Goal: Transaction & Acquisition: Purchase product/service

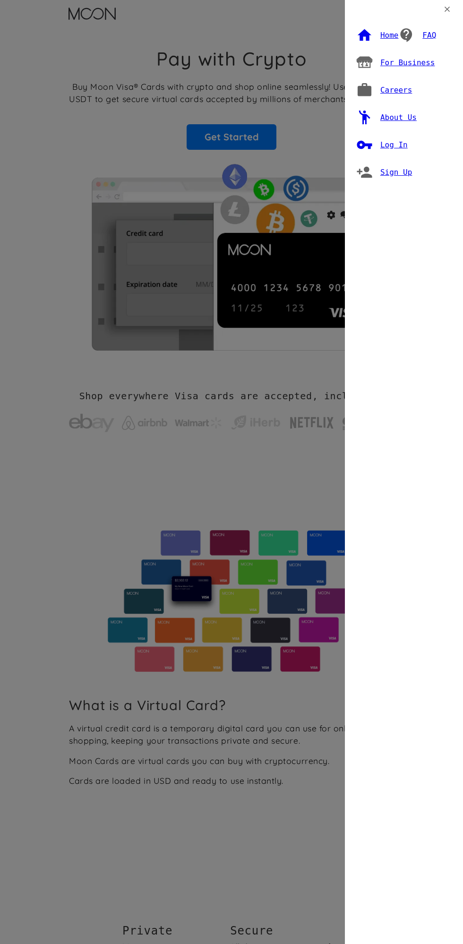
click at [390, 145] on div "Log In" at bounding box center [393, 144] width 27 height 9
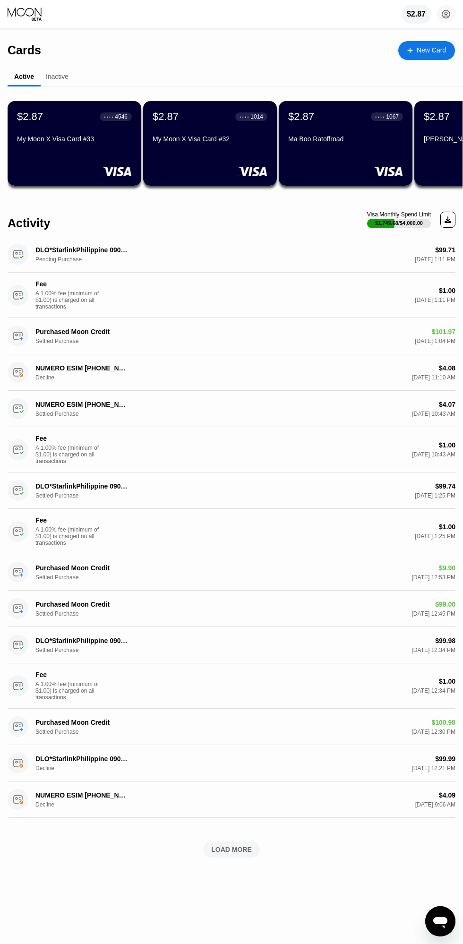
click at [446, 15] on circle at bounding box center [445, 14] width 19 height 19
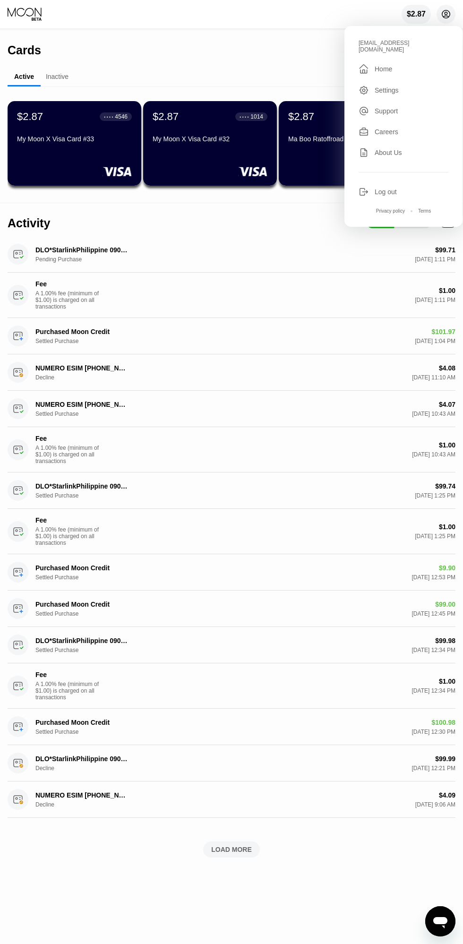
click at [265, 42] on div "Cards New Card" at bounding box center [231, 46] width 447 height 33
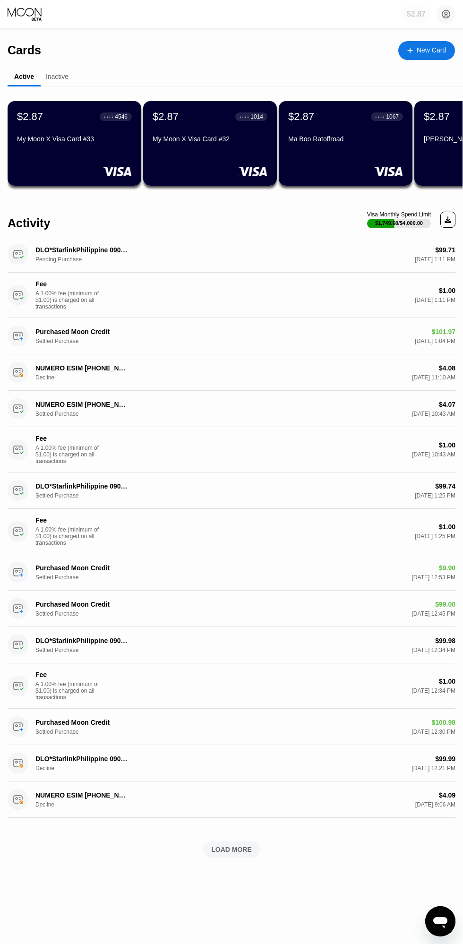
click at [411, 14] on div "$2.87" at bounding box center [416, 14] width 19 height 9
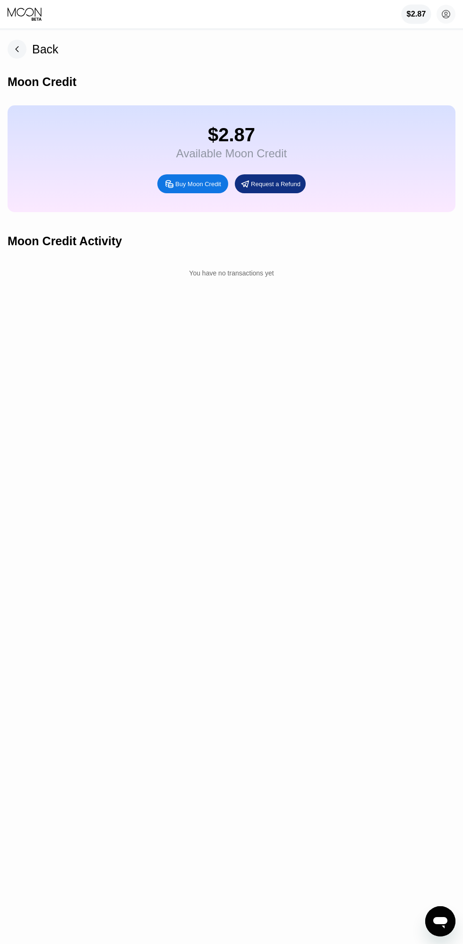
click at [203, 188] on div "Buy Moon Credit" at bounding box center [198, 184] width 46 height 8
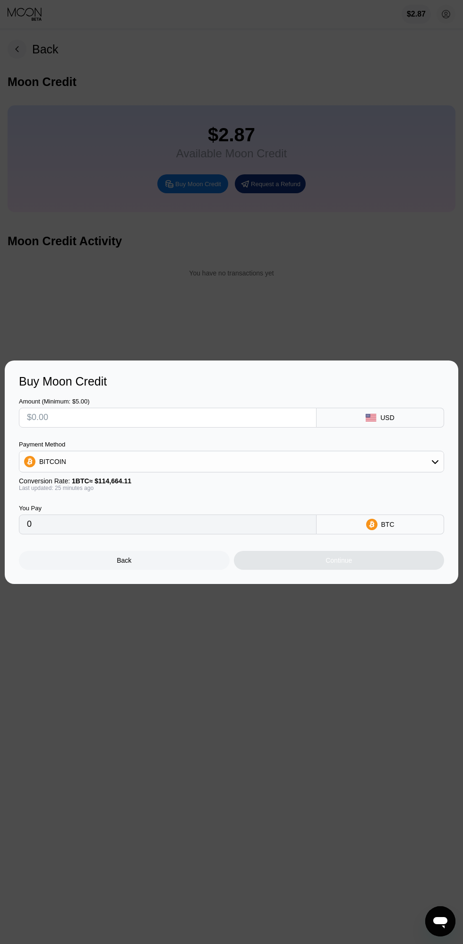
click at [168, 416] on input "text" at bounding box center [167, 417] width 281 height 19
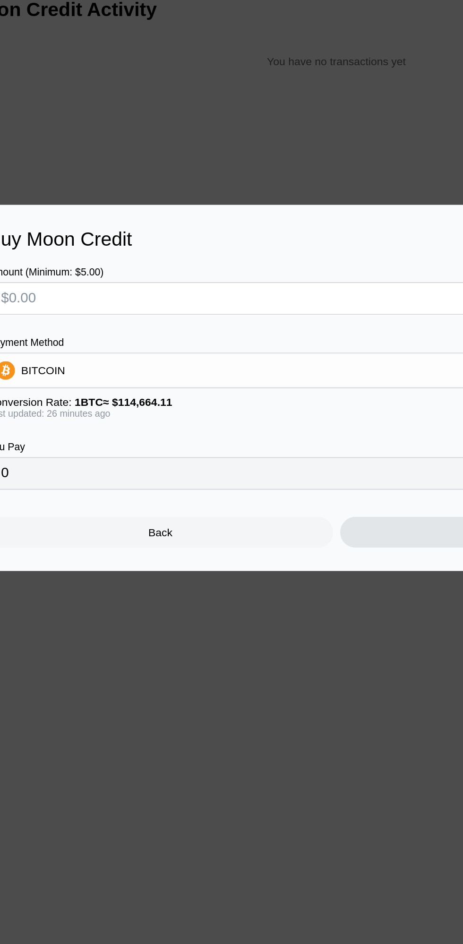
click at [180, 461] on div "BITCOIN" at bounding box center [231, 461] width 424 height 19
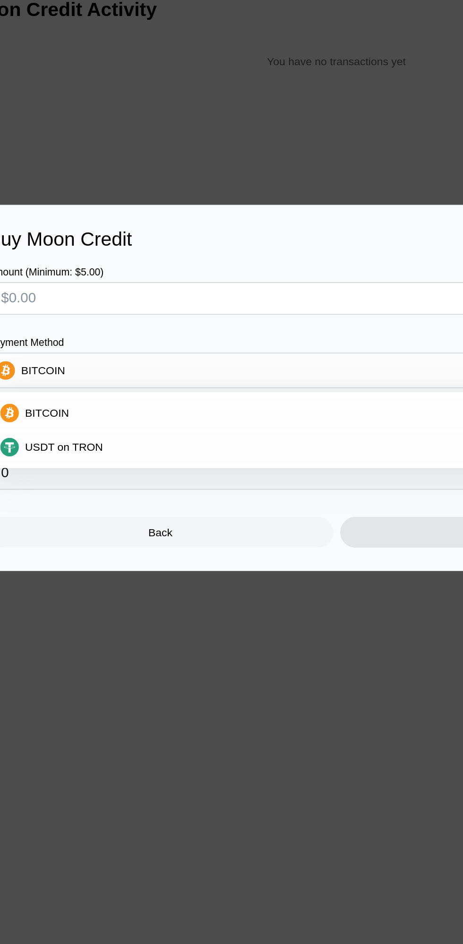
click at [155, 515] on div "USDT on TRON" at bounding box center [231, 508] width 419 height 19
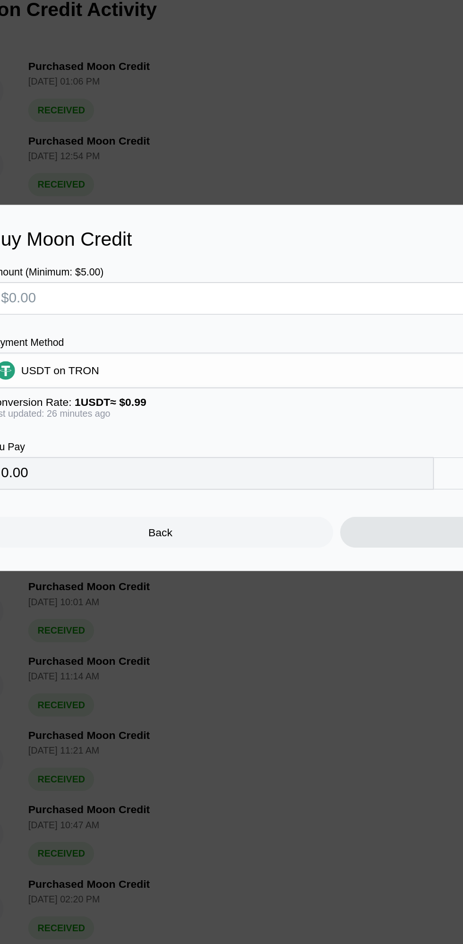
type input "0.00"
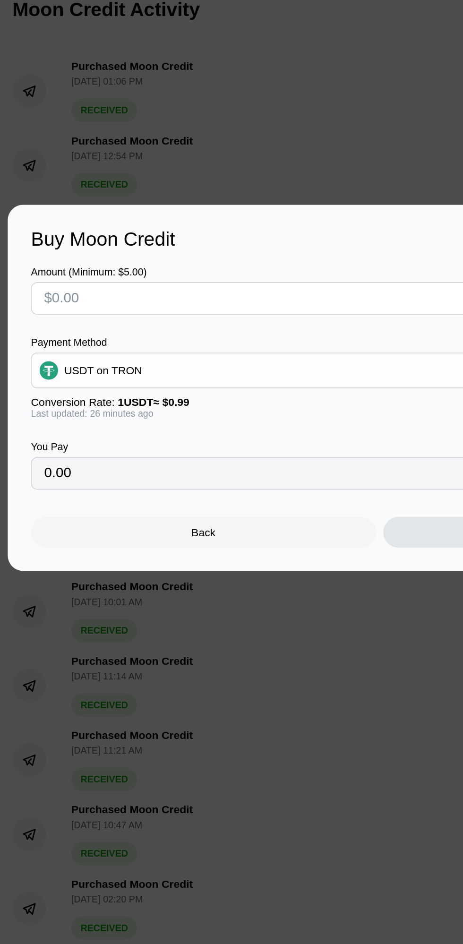
click at [147, 416] on input "text" at bounding box center [167, 417] width 281 height 19
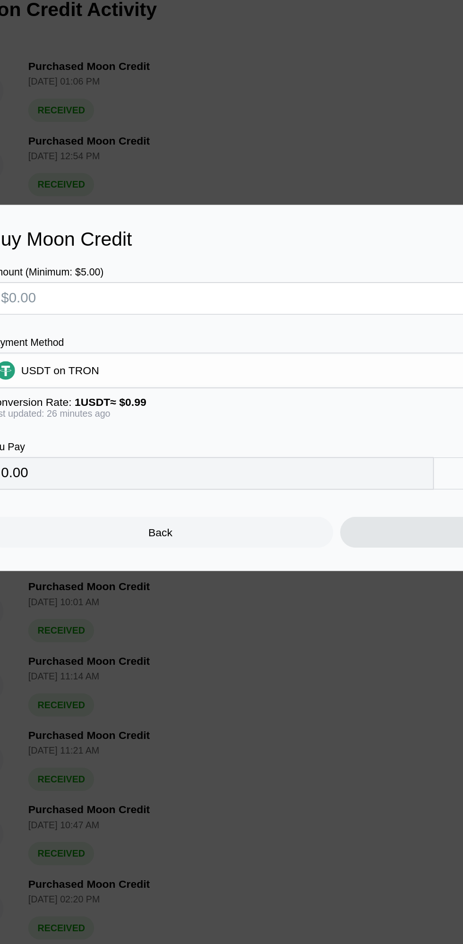
type input "$9"
type input "9.09"
type input "$99"
type input "100.00"
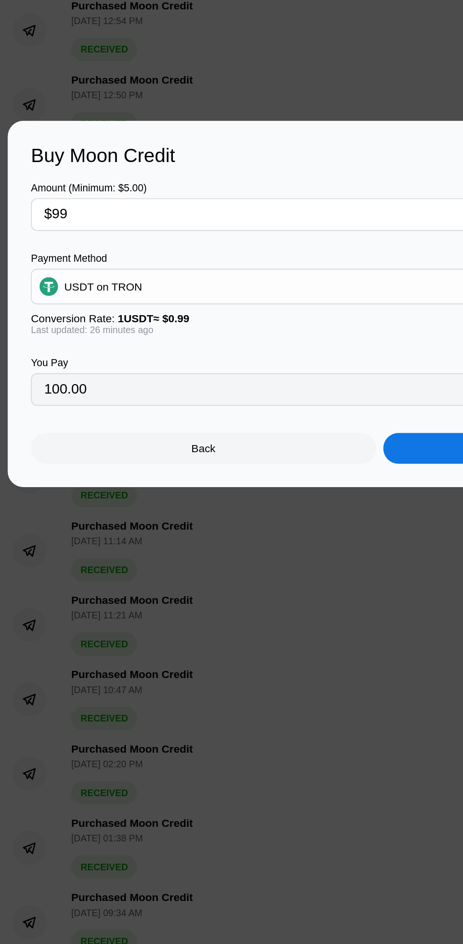
scroll to position [31, 0]
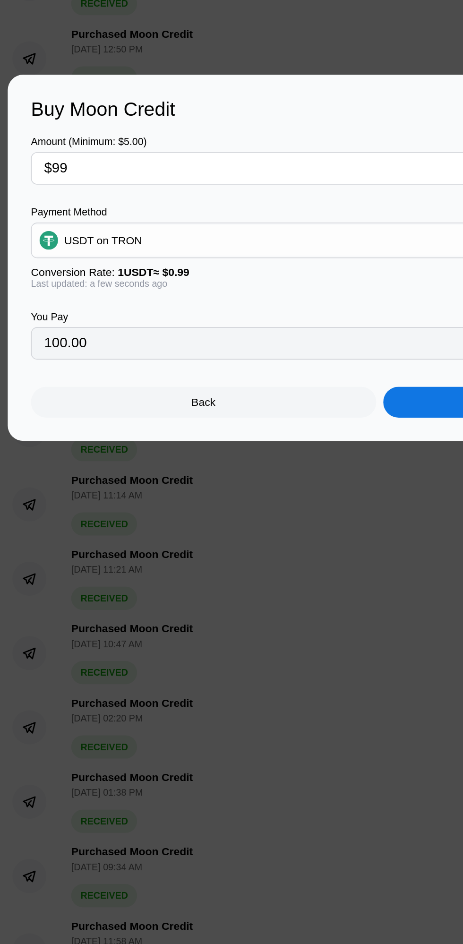
type input "$99"
click at [141, 560] on div "Back" at bounding box center [124, 560] width 211 height 19
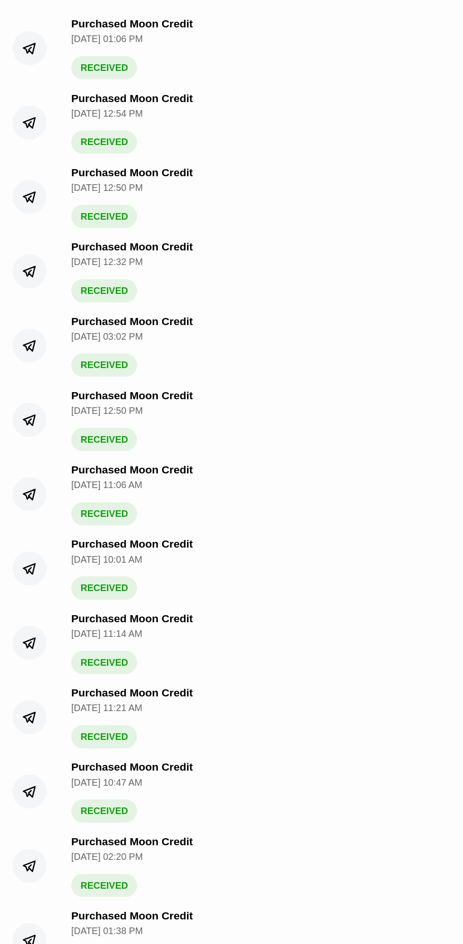
scroll to position [0, 0]
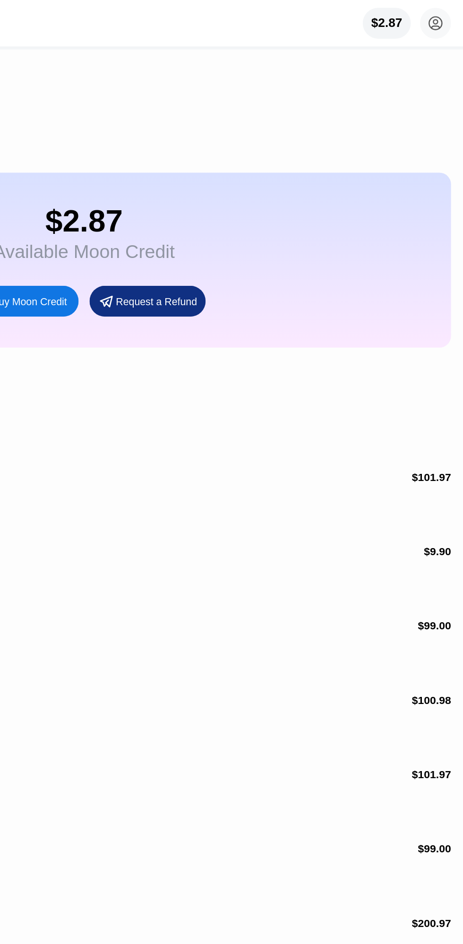
click at [446, 15] on icon at bounding box center [445, 14] width 5 height 5
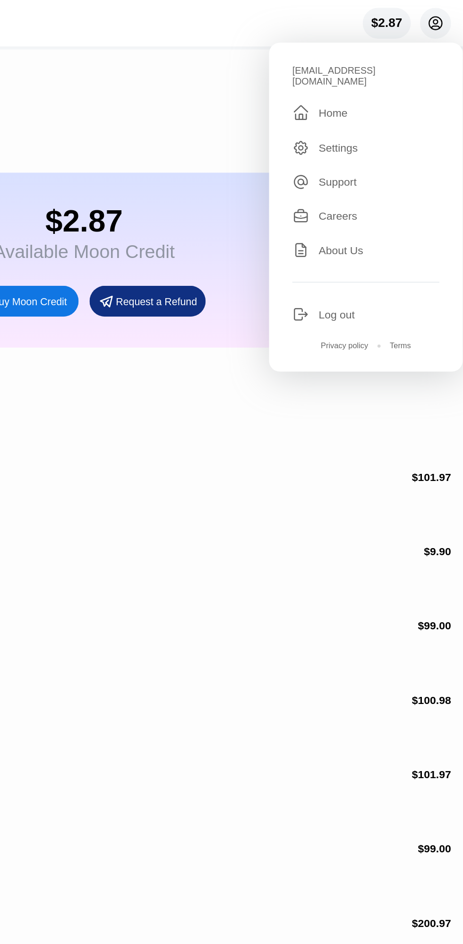
click at [398, 68] on div " Home" at bounding box center [403, 68] width 90 height 11
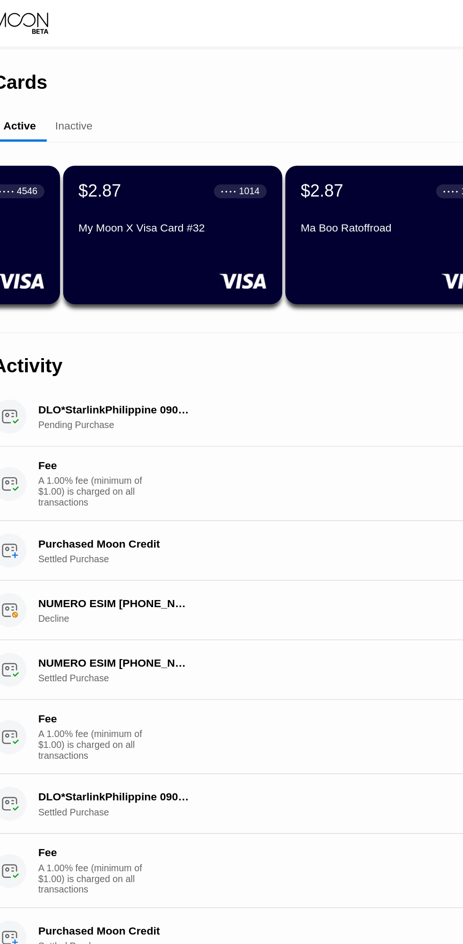
scroll to position [0, 294]
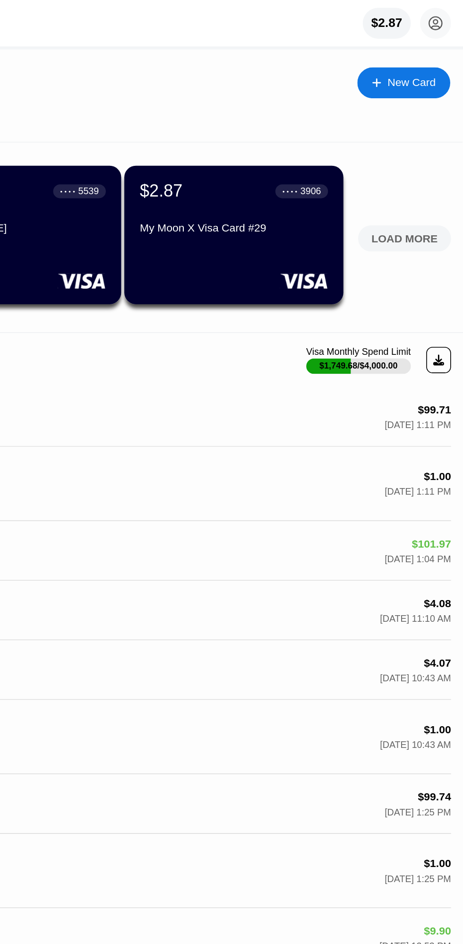
click at [414, 17] on div "$2.87" at bounding box center [416, 14] width 19 height 9
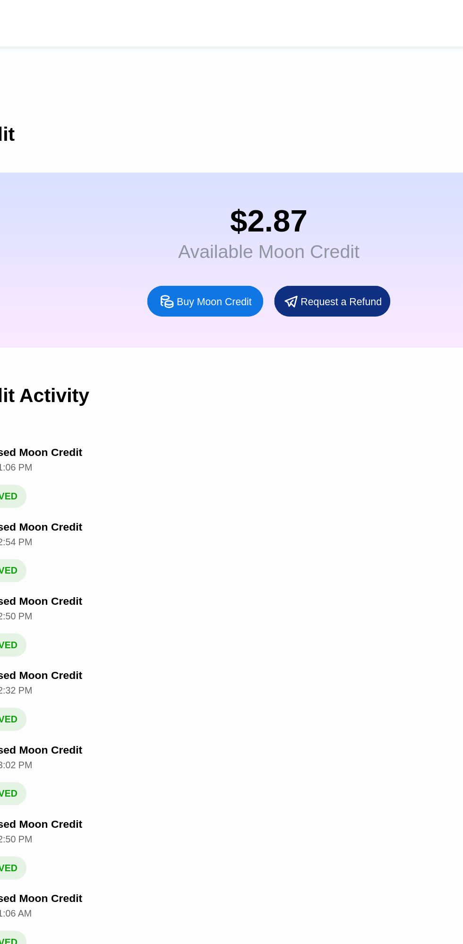
click at [204, 187] on div "Buy Moon Credit" at bounding box center [192, 183] width 71 height 19
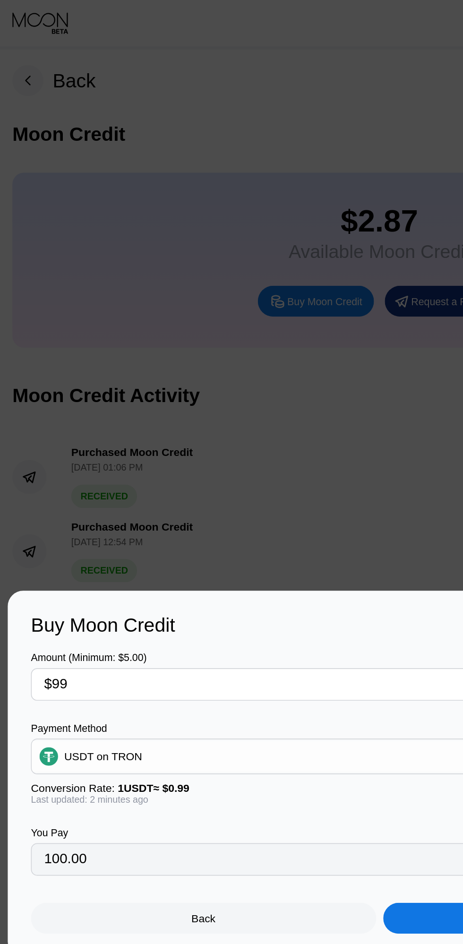
click at [151, 416] on input "$99" at bounding box center [167, 417] width 281 height 19
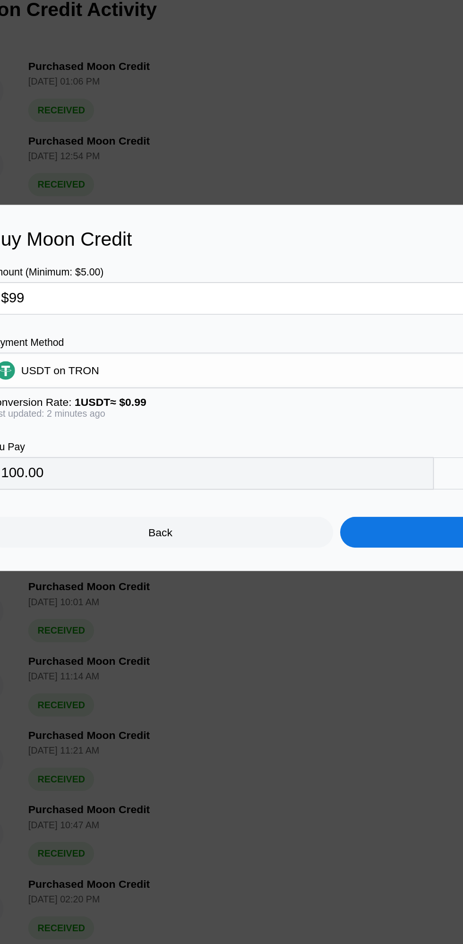
type input "$9"
type input "9.09"
type input "0.00"
type input "$1"
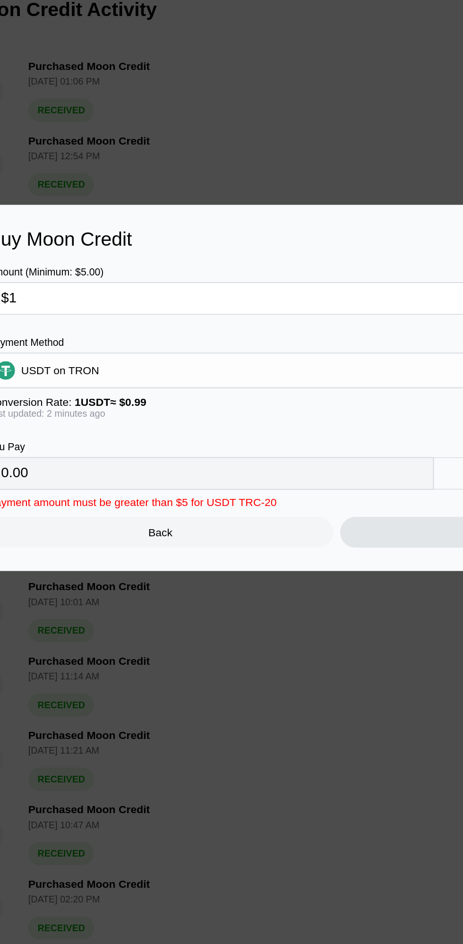
type input "1.01"
type input "$10"
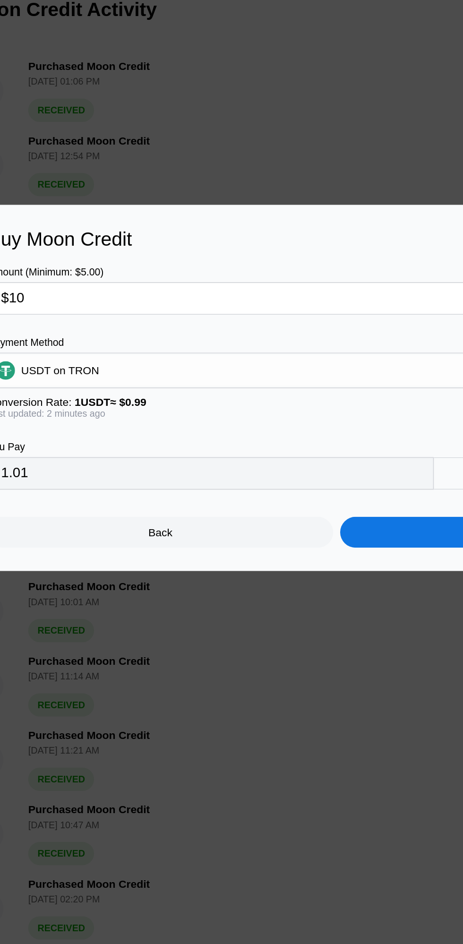
type input "10.10"
type input "$100"
type input "101.01"
click at [227, 461] on div "USDT on TRON" at bounding box center [231, 461] width 424 height 19
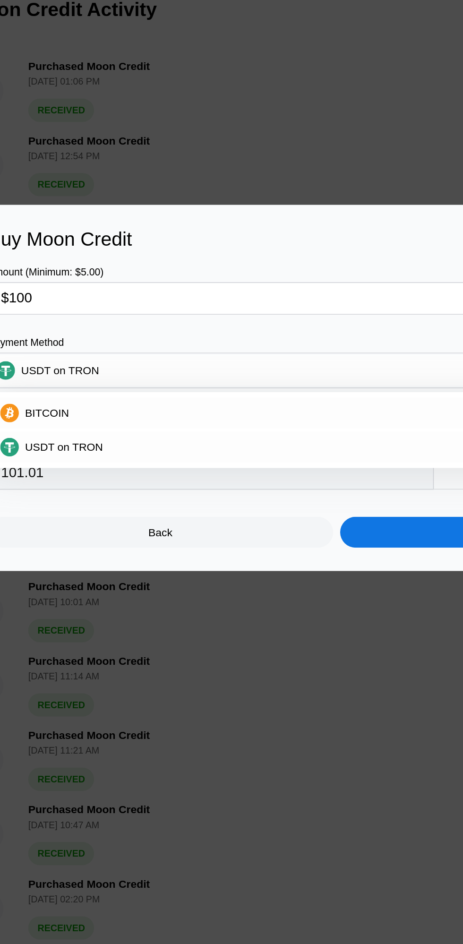
click at [210, 515] on div "USDT on TRON" at bounding box center [231, 508] width 419 height 19
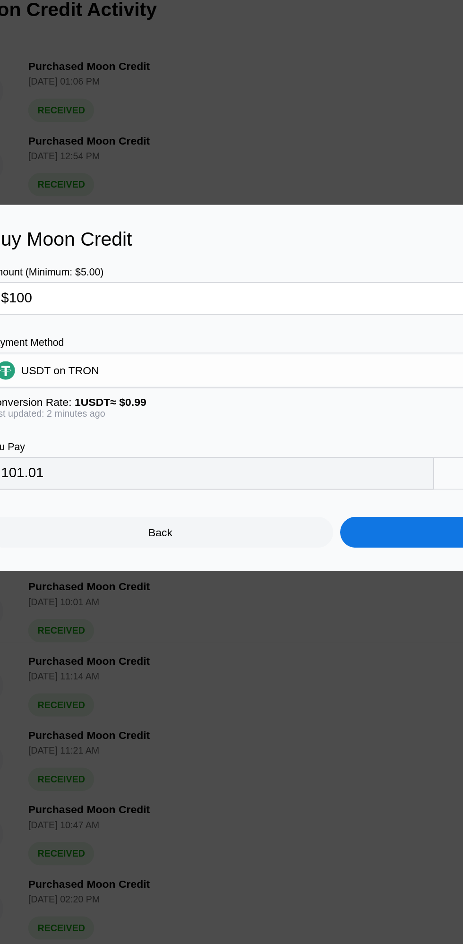
click at [204, 416] on input "$100" at bounding box center [167, 417] width 281 height 19
type input "$100.9"
type input "101.92"
type input "$100.98"
type input "102.00"
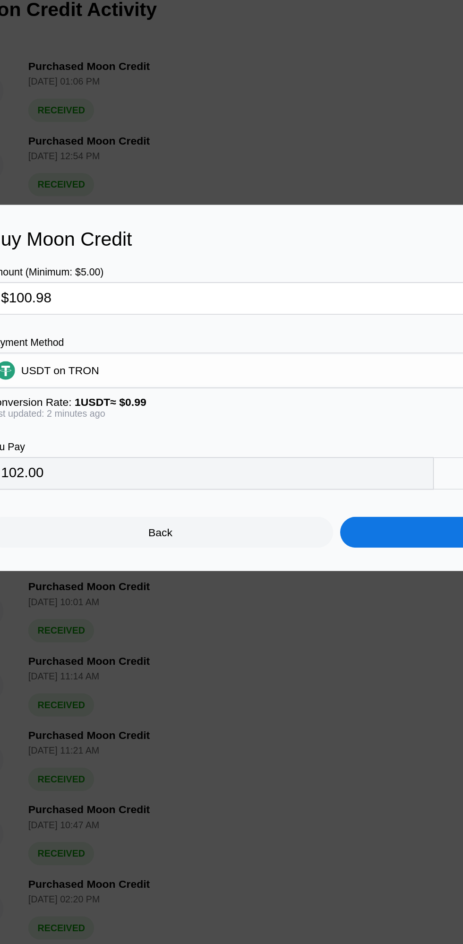
click at [276, 564] on div "Continue" at bounding box center [339, 560] width 211 height 19
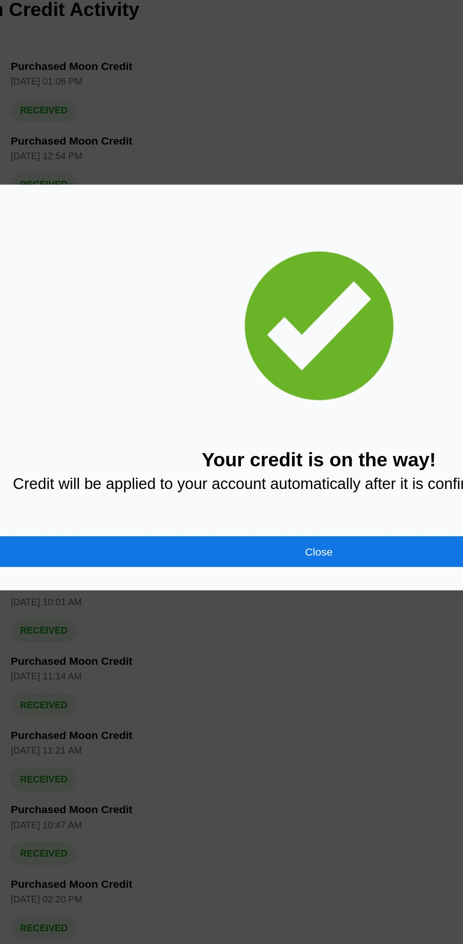
click at [204, 578] on div "Close" at bounding box center [231, 571] width 425 height 19
